Goal: Information Seeking & Learning: Learn about a topic

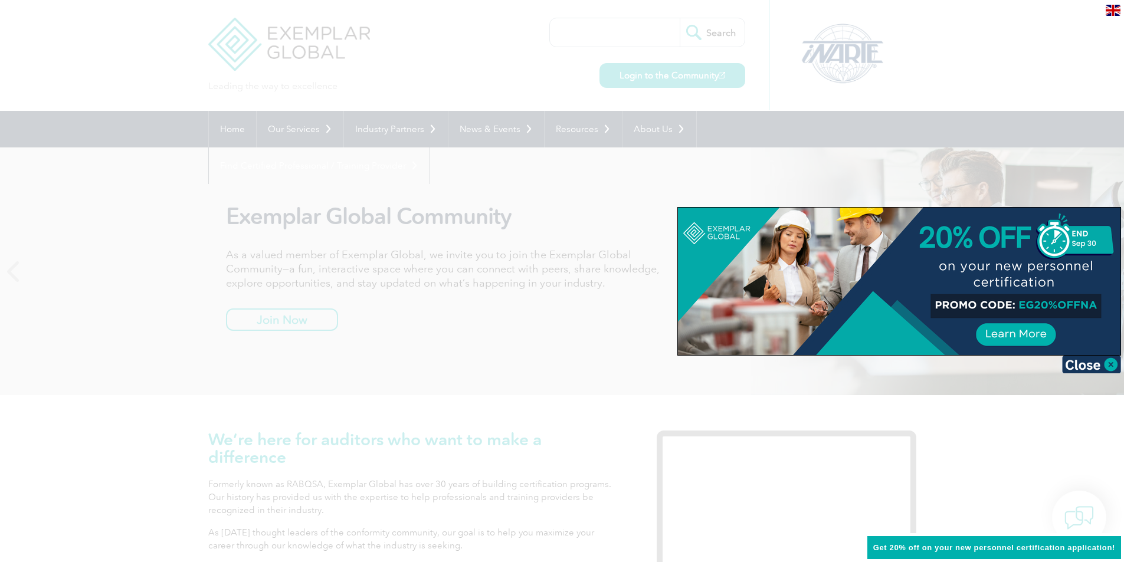
click at [347, 35] on div at bounding box center [562, 281] width 1124 height 562
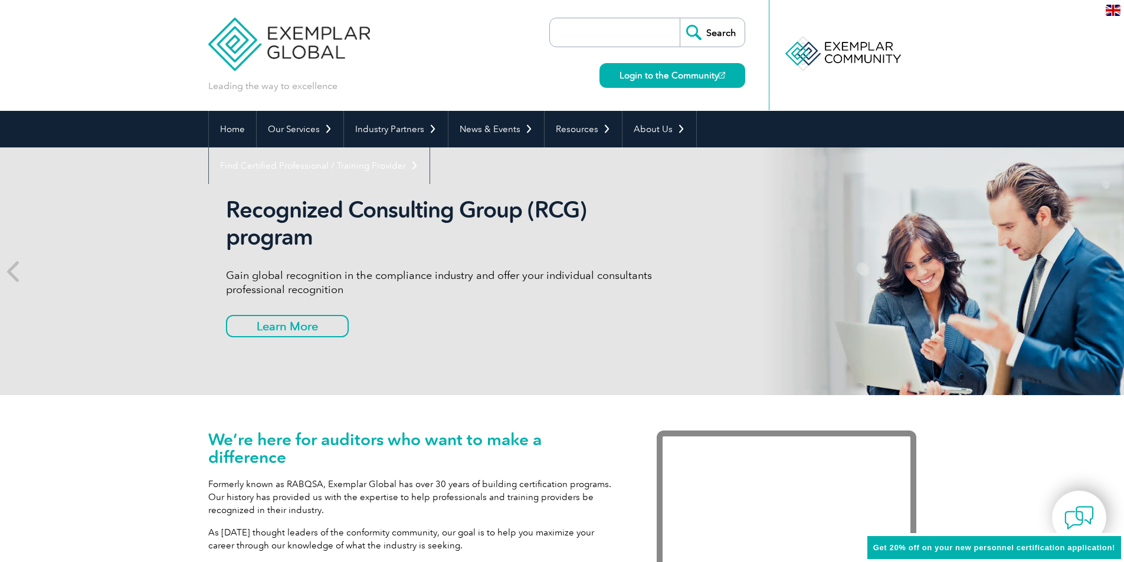
click at [607, 27] on input "search" at bounding box center [618, 32] width 124 height 28
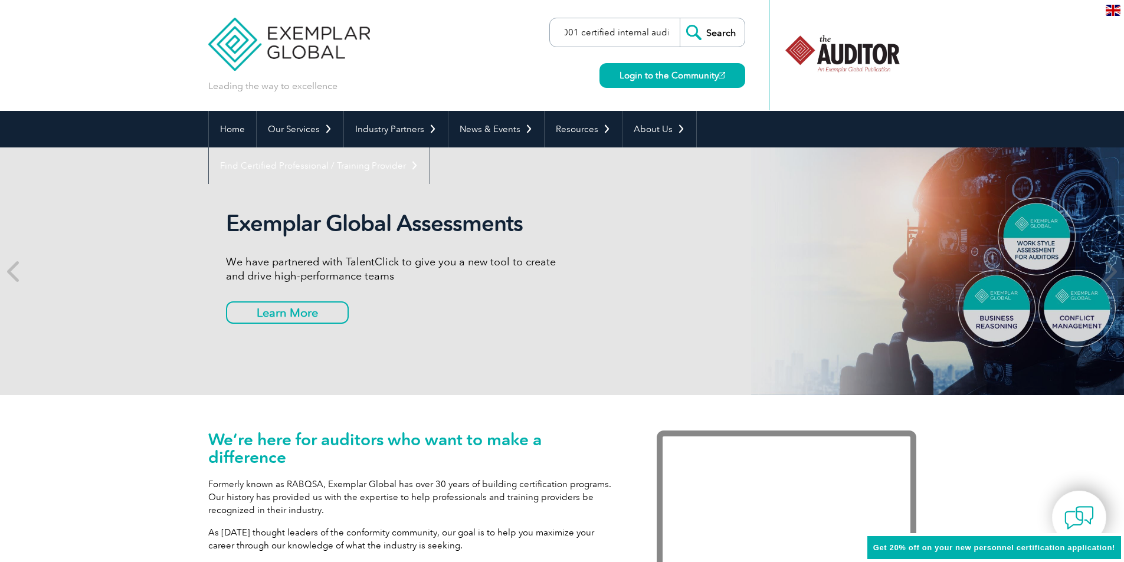
scroll to position [0, 30]
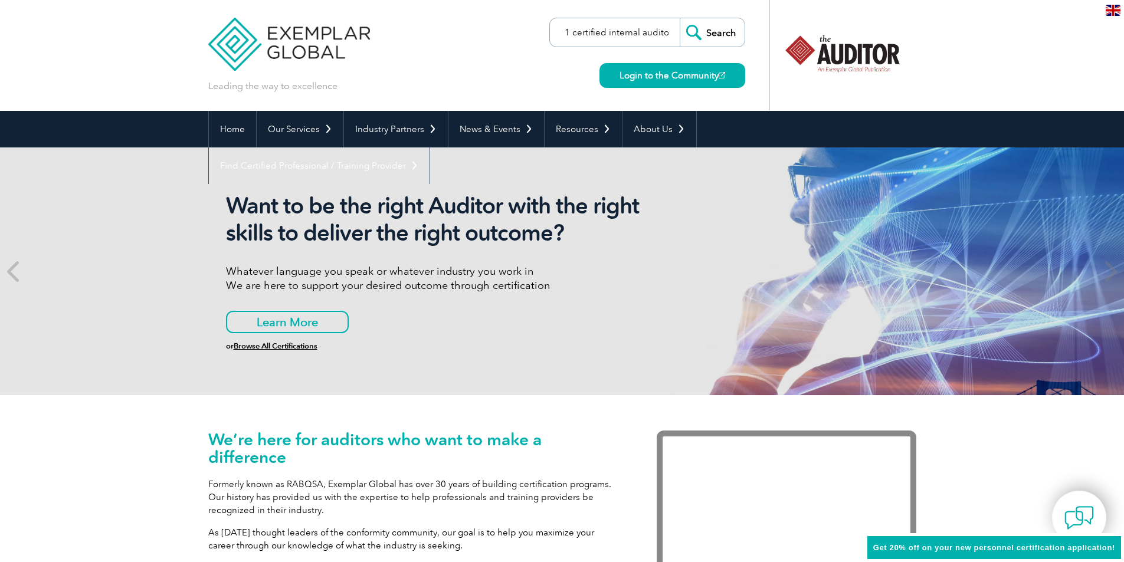
type input "iso 9001 certified internal auditor"
click at [680, 18] on input "Search" at bounding box center [712, 32] width 65 height 28
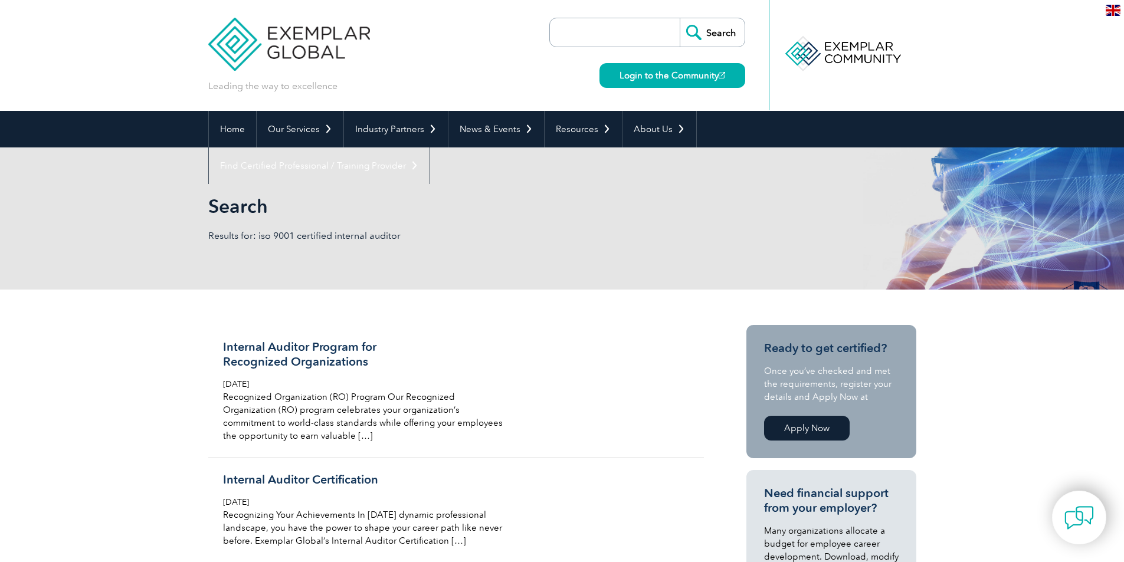
click at [625, 23] on input "search" at bounding box center [618, 32] width 124 height 28
type input "iso 9001 certified internal audit certification"
click at [680, 18] on input "Search" at bounding box center [712, 32] width 65 height 28
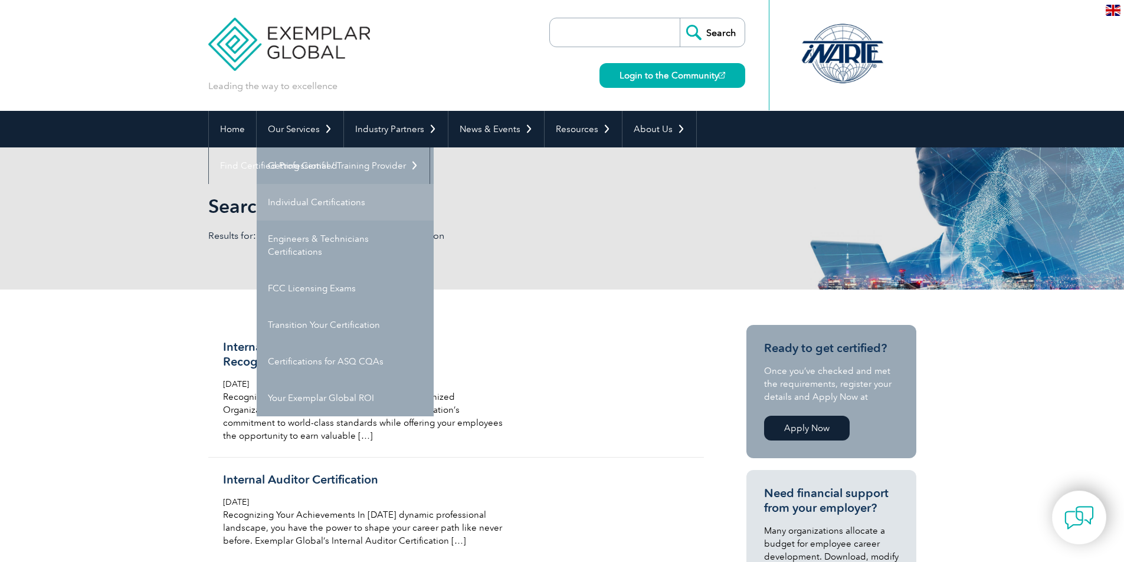
click at [324, 206] on link "Individual Certifications" at bounding box center [345, 202] width 177 height 37
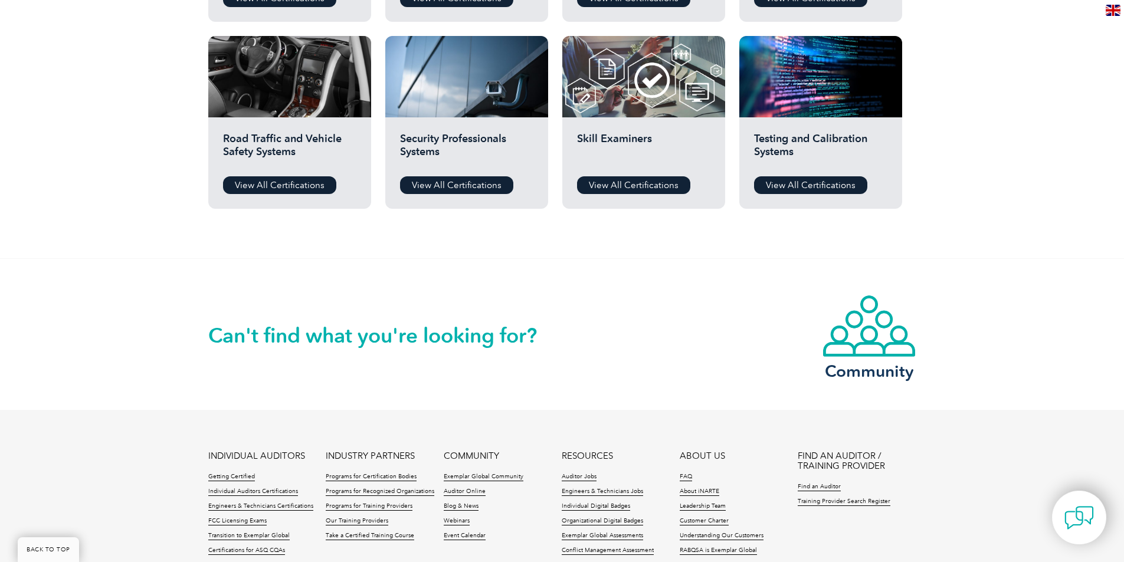
scroll to position [944, 0]
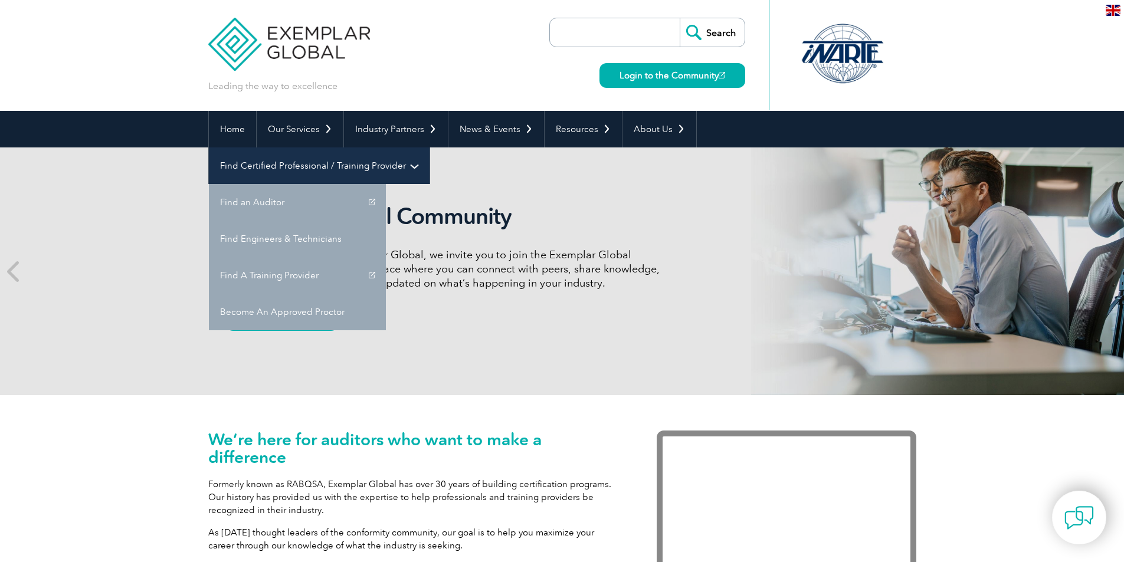
click at [429, 147] on link "Find Certified Professional / Training Provider" at bounding box center [319, 165] width 221 height 37
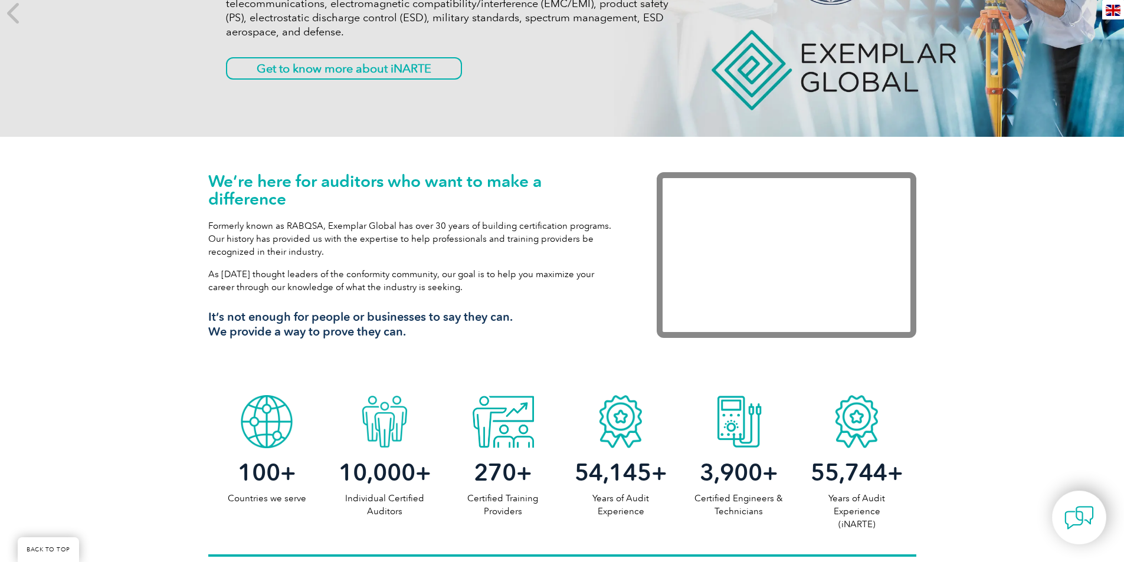
scroll to position [59, 0]
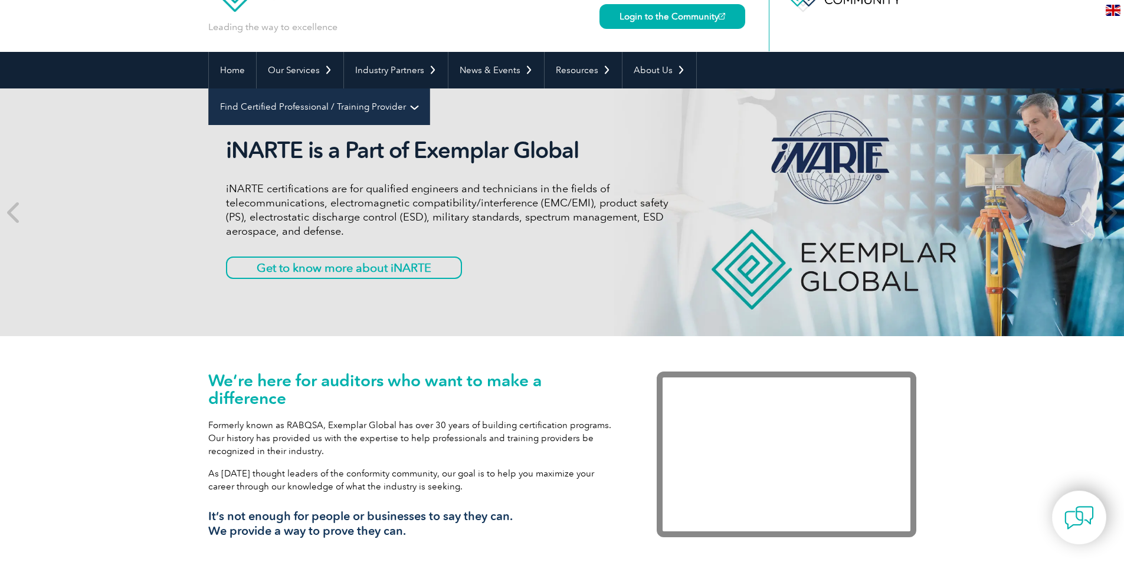
click at [429, 88] on link "Find Certified Professional / Training Provider" at bounding box center [319, 106] width 221 height 37
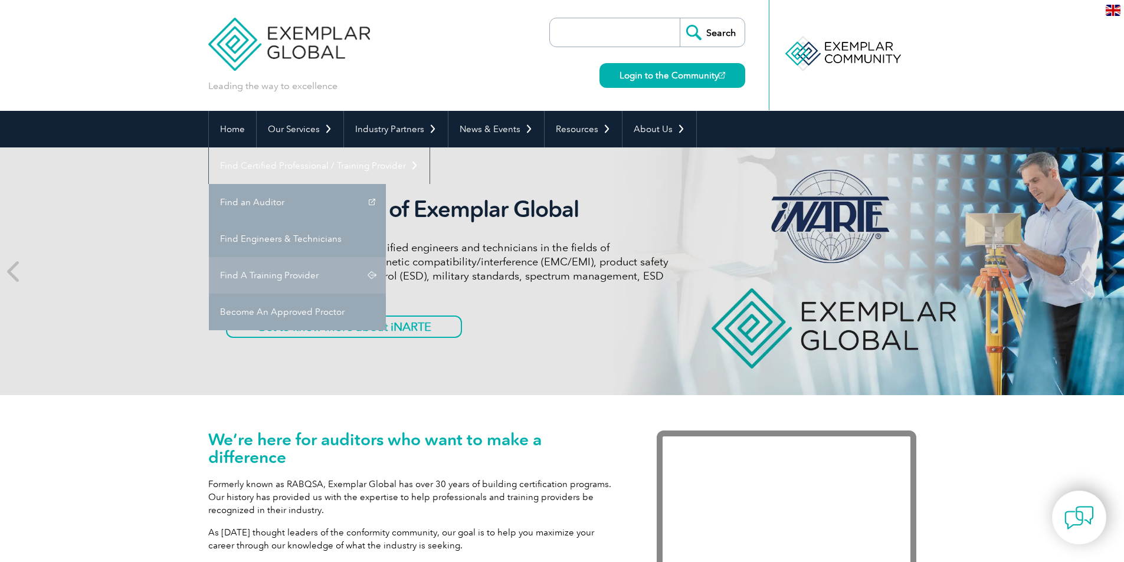
click at [386, 257] on link "Find A Training Provider" at bounding box center [297, 275] width 177 height 37
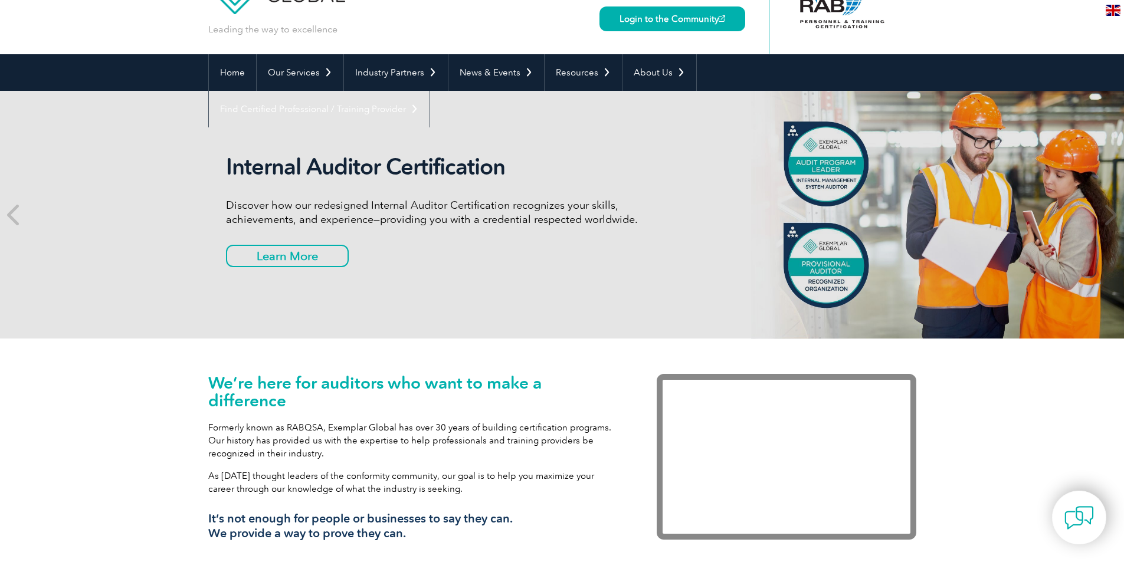
scroll to position [59, 0]
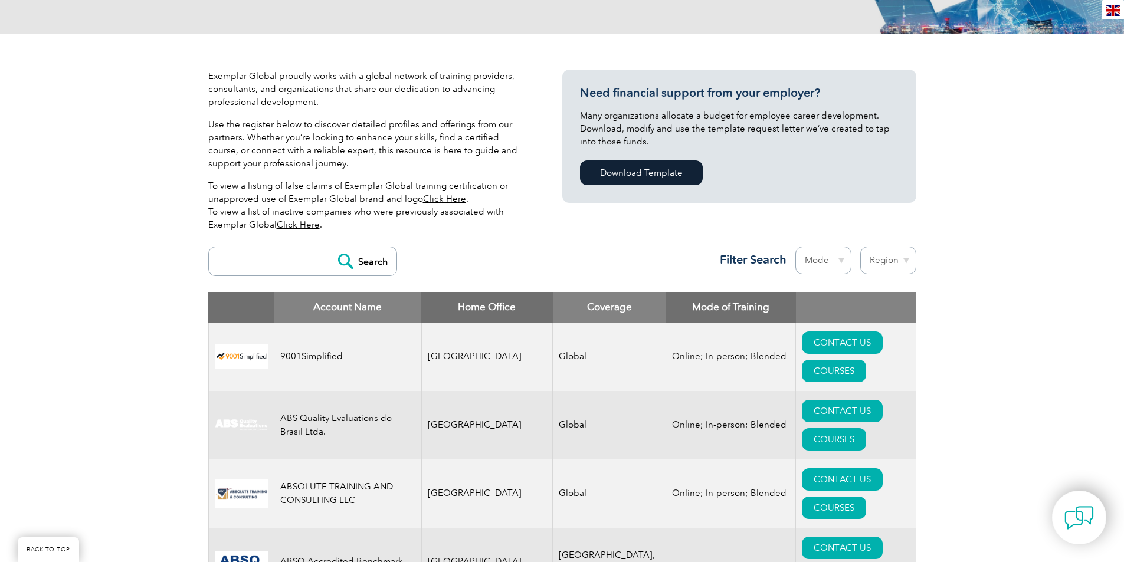
scroll to position [236, 0]
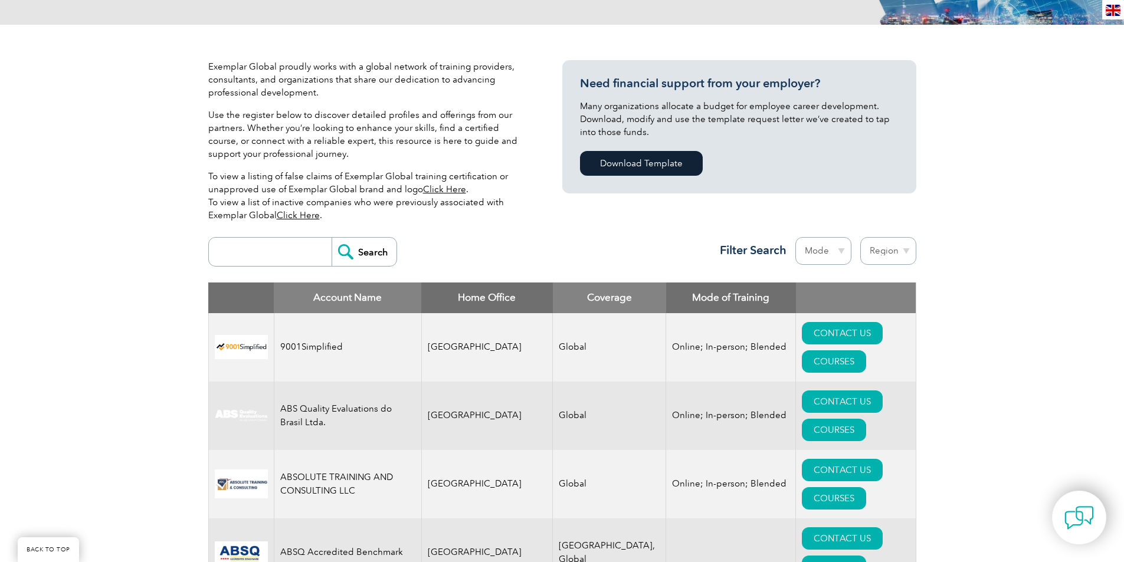
click at [257, 263] on input "search" at bounding box center [273, 252] width 117 height 28
type input "asq"
click at [362, 248] on input "Search" at bounding box center [364, 252] width 65 height 28
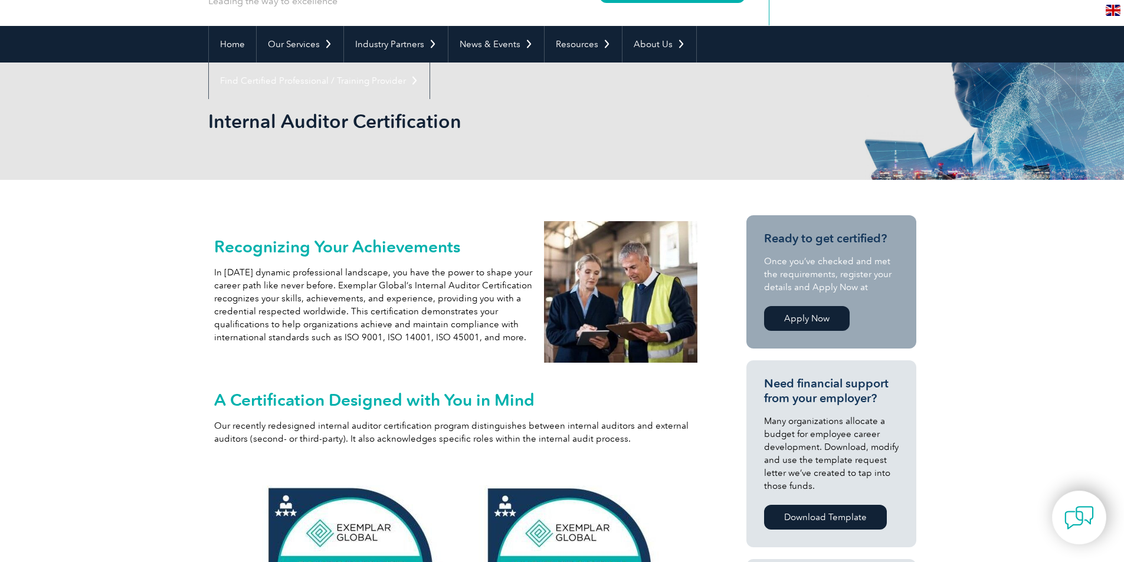
scroll to position [106, 0]
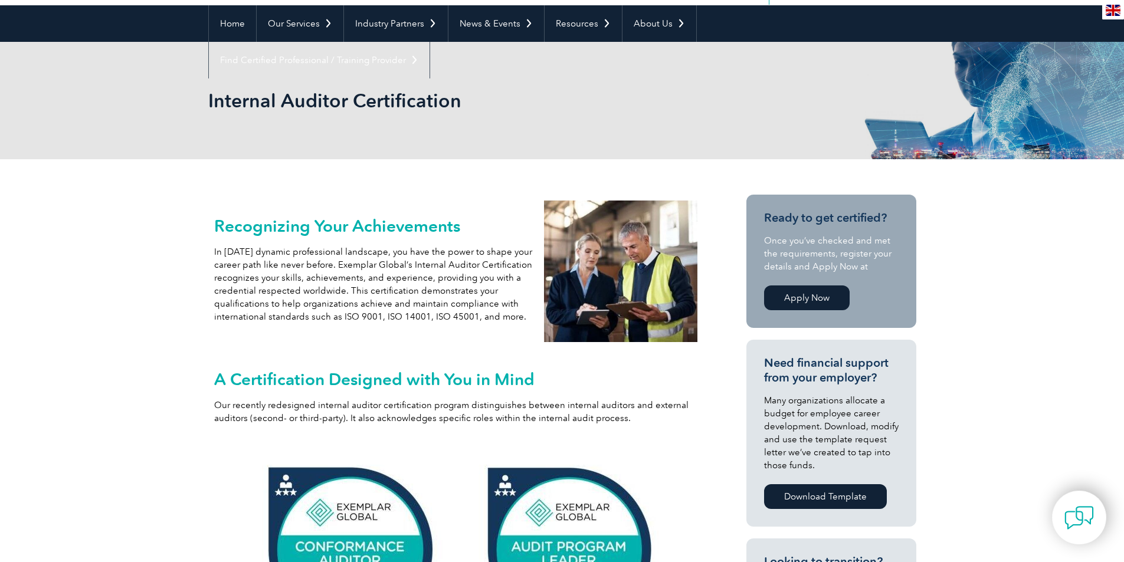
click at [823, 293] on link "Apply Now" at bounding box center [807, 298] width 86 height 25
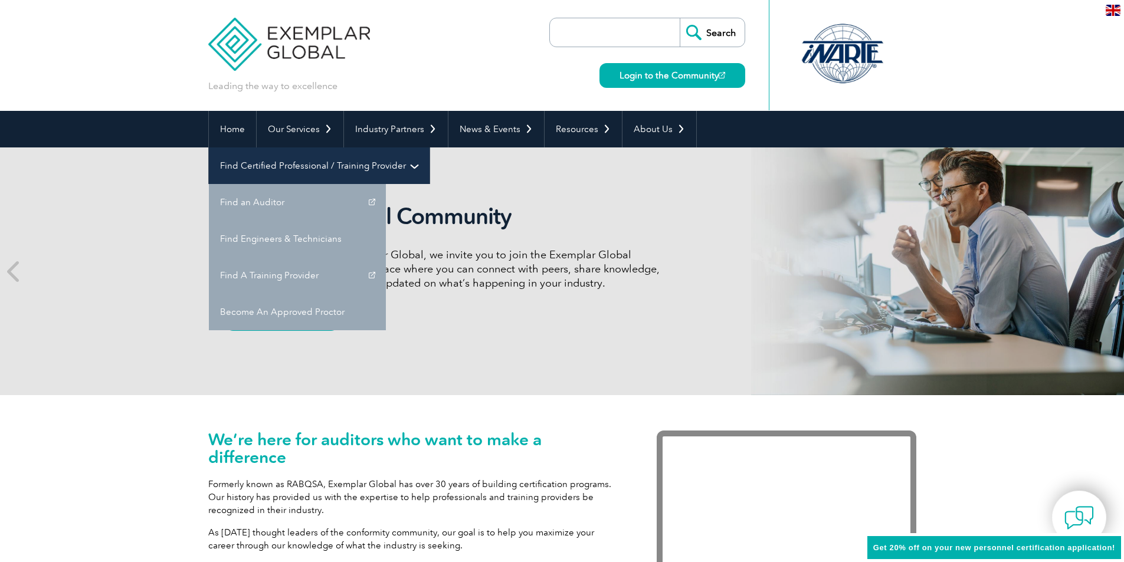
click at [429, 147] on link "Find Certified Professional / Training Provider" at bounding box center [319, 165] width 221 height 37
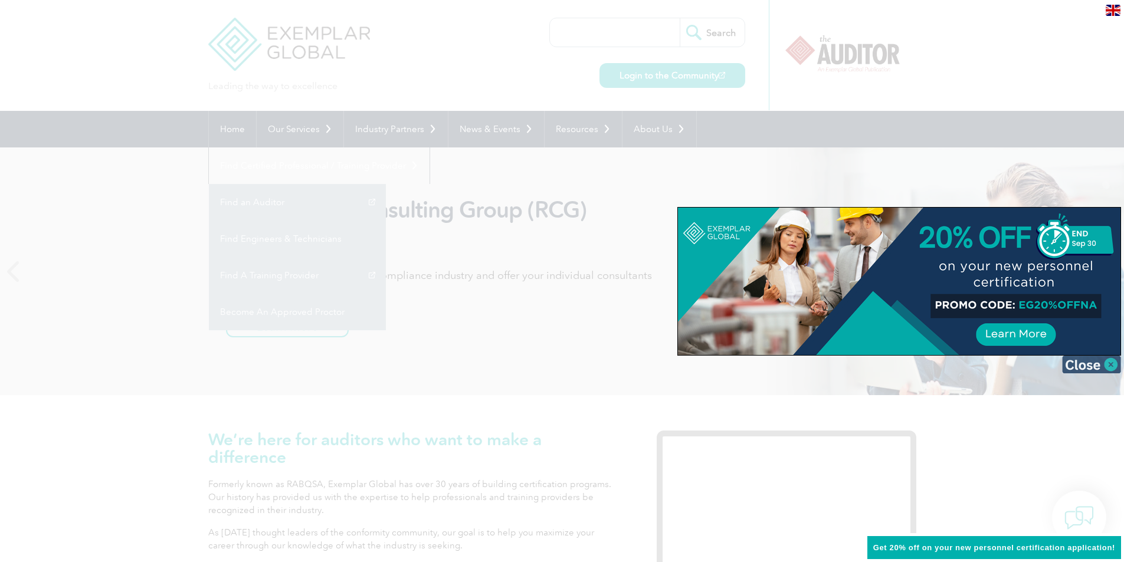
click at [1097, 364] on img at bounding box center [1091, 365] width 59 height 18
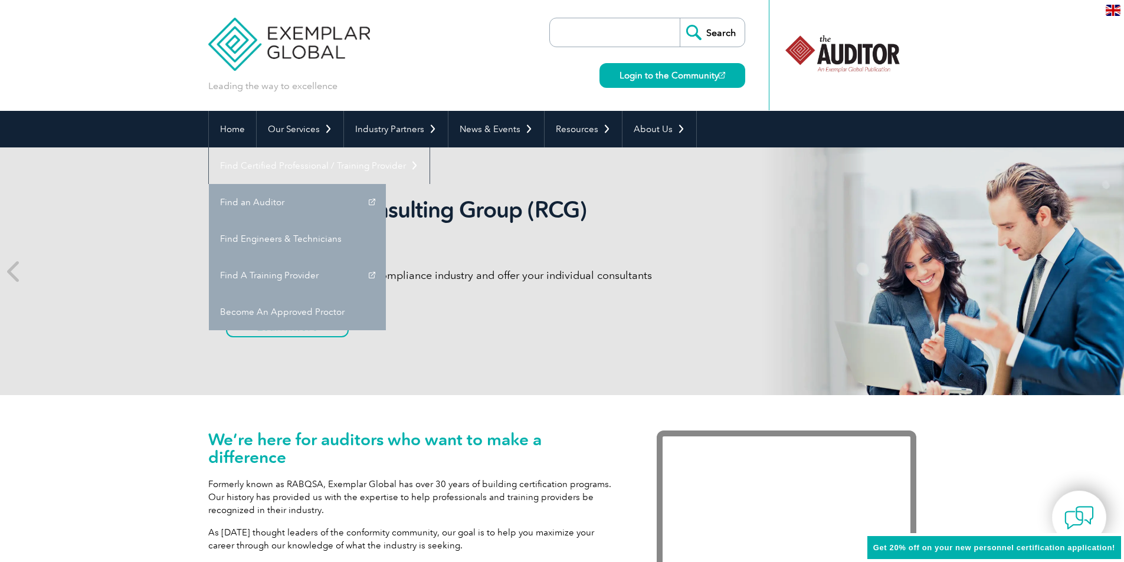
click at [1061, 71] on header "Leading the way to excellence Search Login to the Community ▼" at bounding box center [562, 55] width 1124 height 111
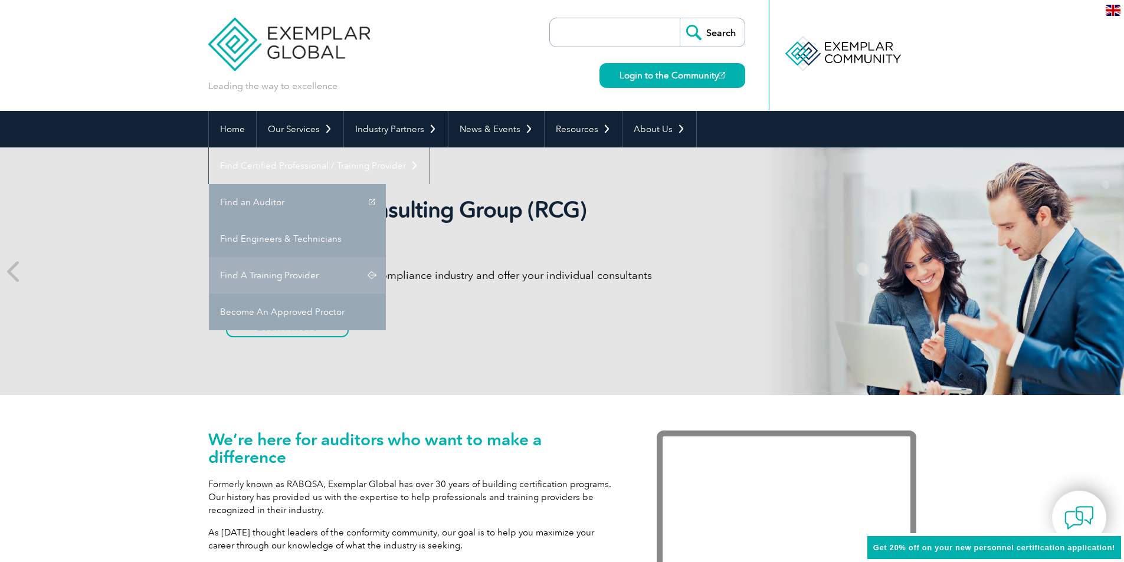
click at [386, 257] on link "Find A Training Provider" at bounding box center [297, 275] width 177 height 37
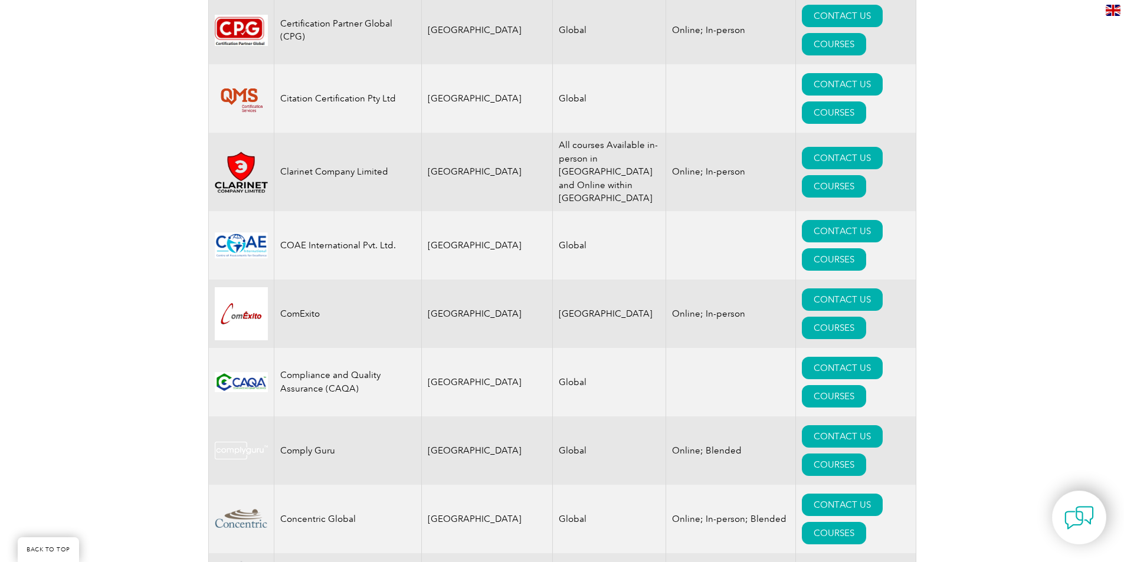
scroll to position [3894, 0]
